Goal: Task Accomplishment & Management: Manage account settings

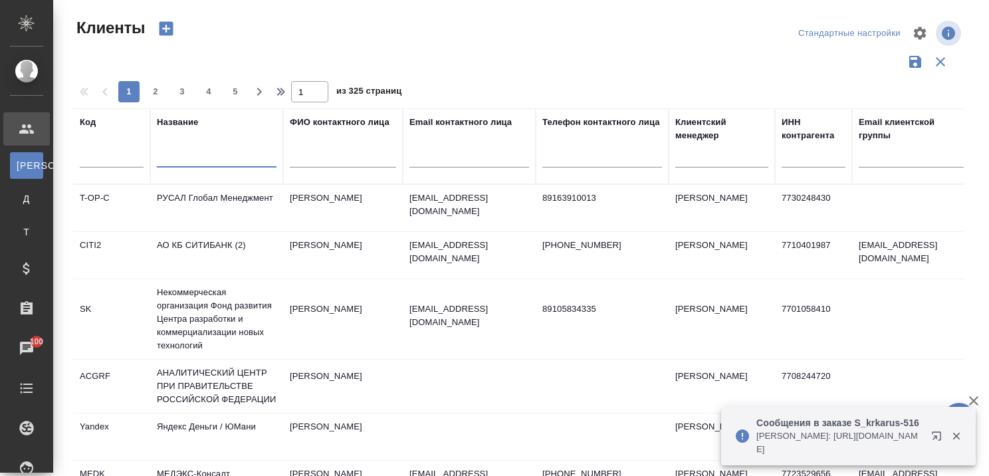
select select "RU"
drag, startPoint x: 958, startPoint y: 434, endPoint x: 962, endPoint y: 420, distance: 14.5
click at [957, 434] on icon "button" at bounding box center [955, 436] width 7 height 7
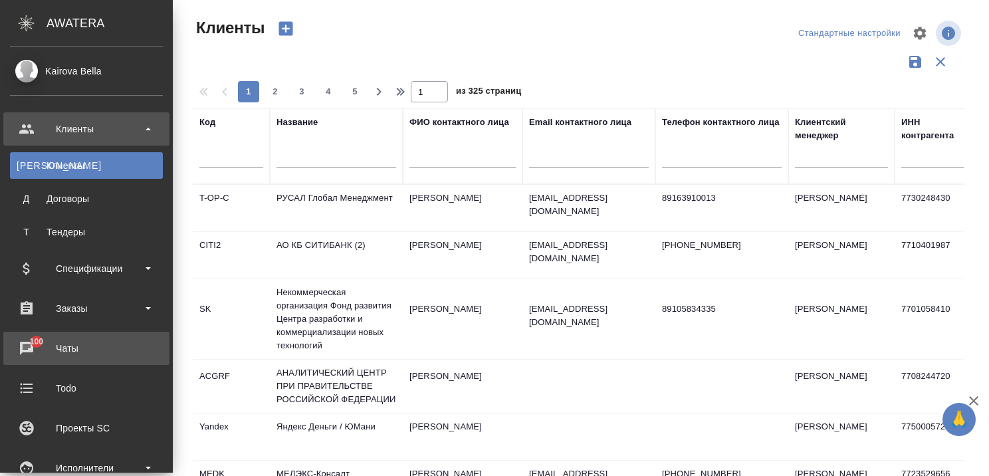
click at [15, 340] on div "Чаты" at bounding box center [86, 348] width 153 height 20
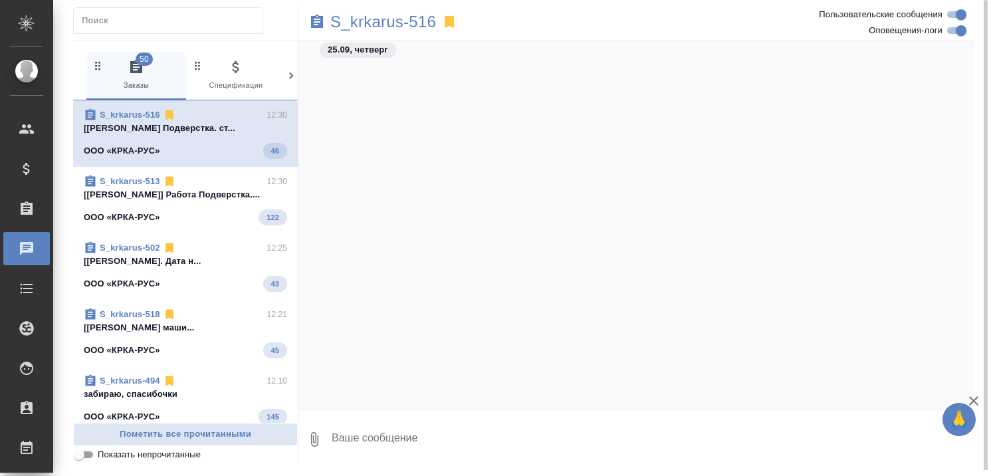
scroll to position [82699, 0]
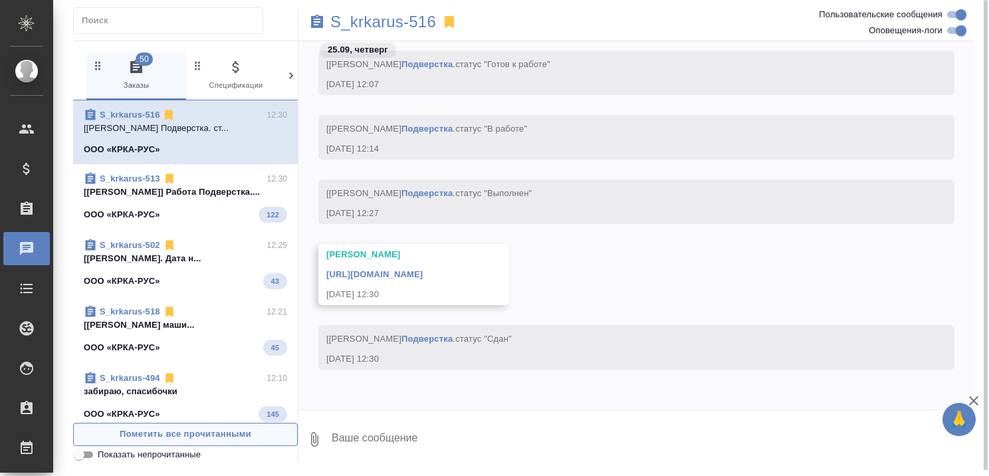
click at [223, 433] on span "Пометить все прочитанными" at bounding box center [185, 434] width 210 height 15
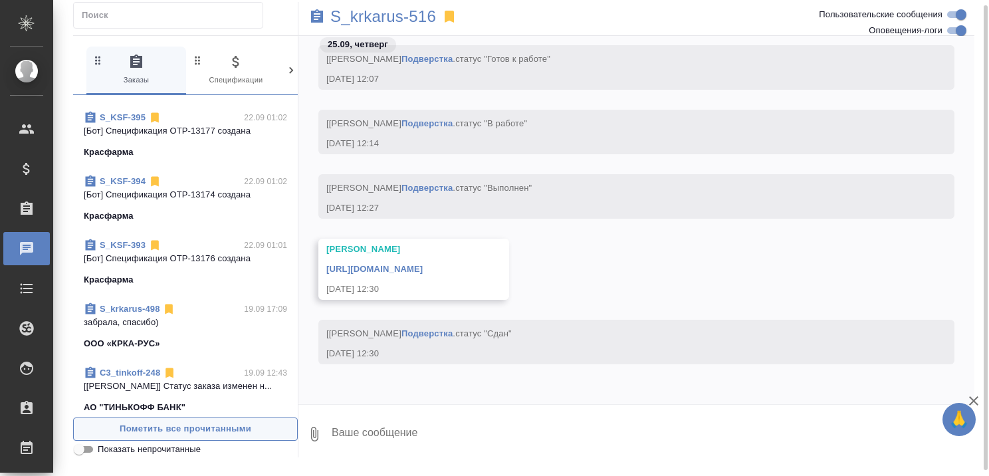
scroll to position [2392, 0]
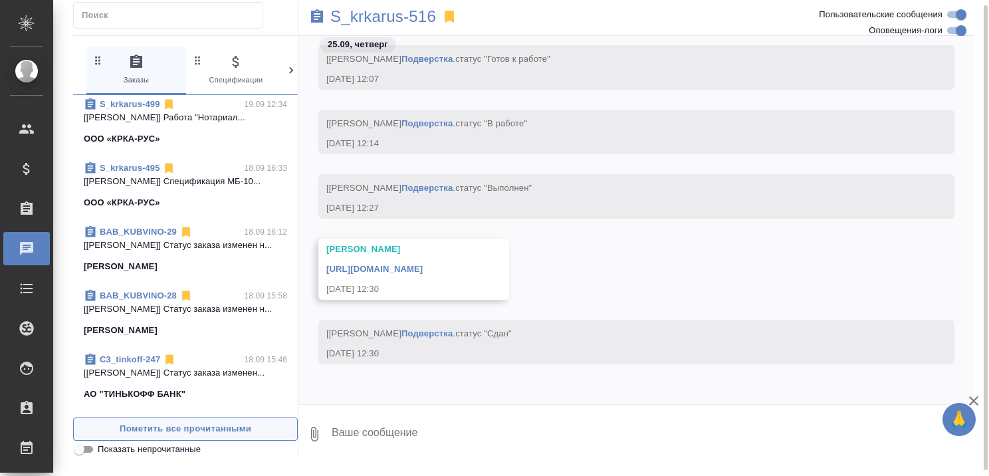
click at [183, 433] on span "Пометить все прочитанными" at bounding box center [185, 428] width 210 height 15
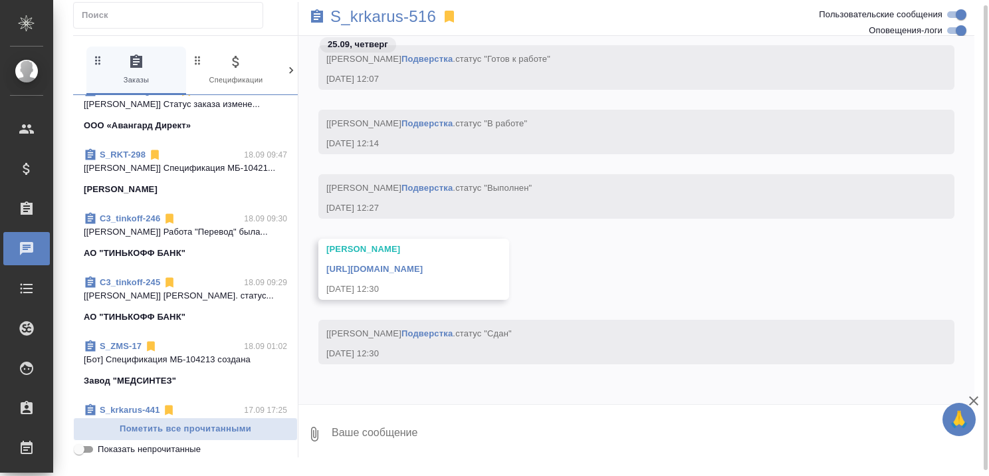
scroll to position [2936, 0]
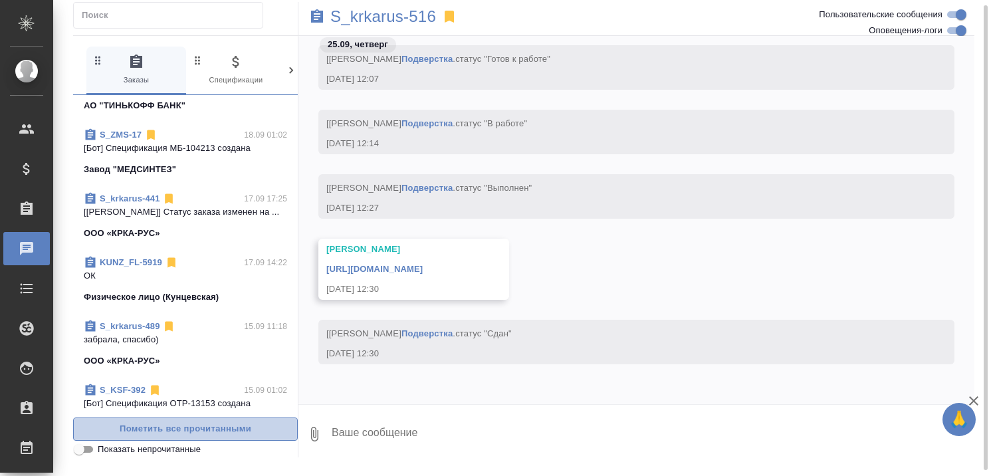
click at [219, 431] on span "Пометить все прочитанными" at bounding box center [185, 428] width 210 height 15
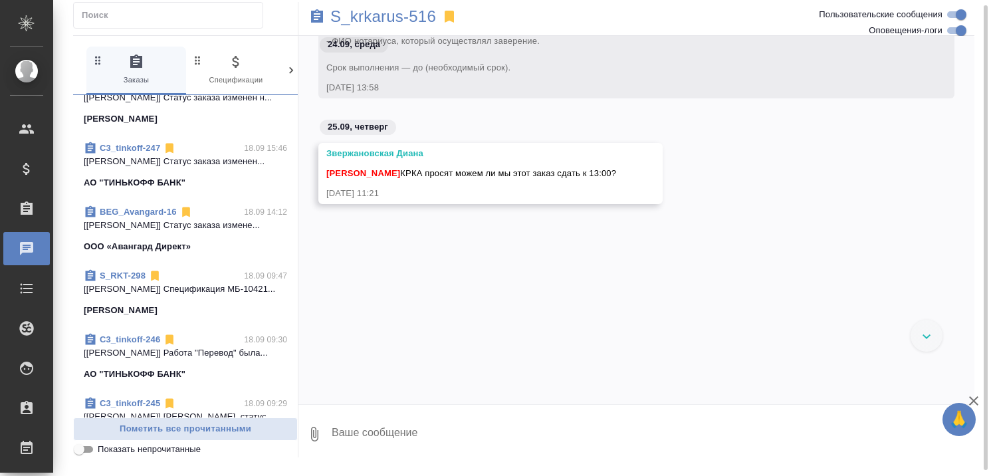
scroll to position [2404, 0]
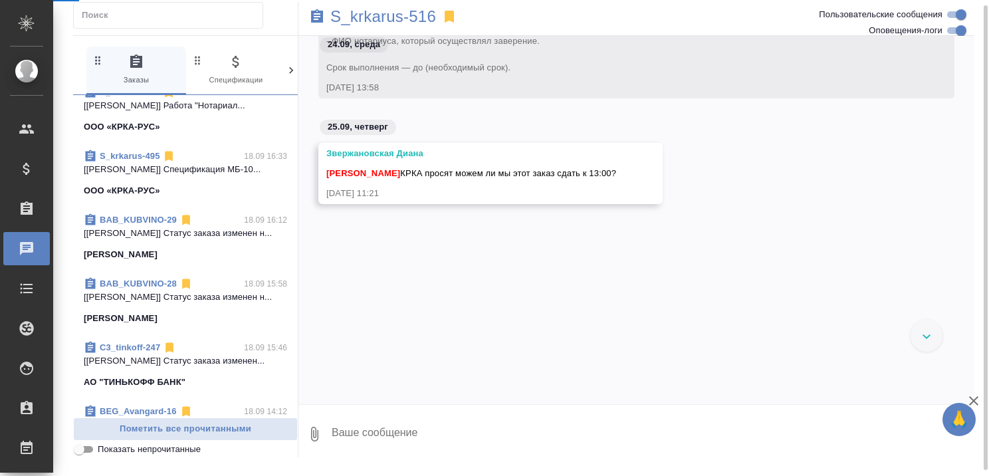
select select "RU"
